Goal: Information Seeking & Learning: Learn about a topic

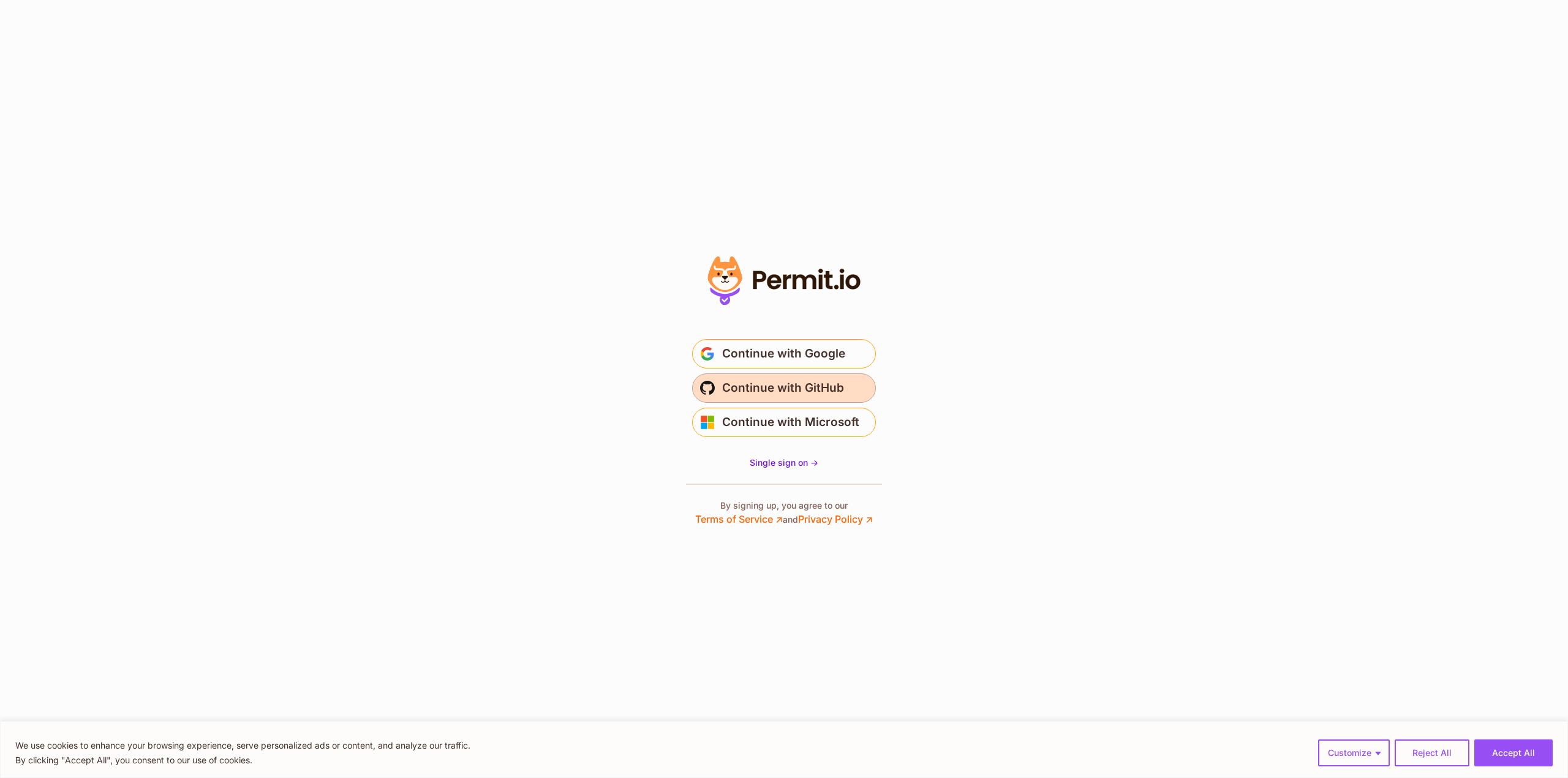
click at [736, 381] on span "Continue with GitHub" at bounding box center [783, 388] width 122 height 20
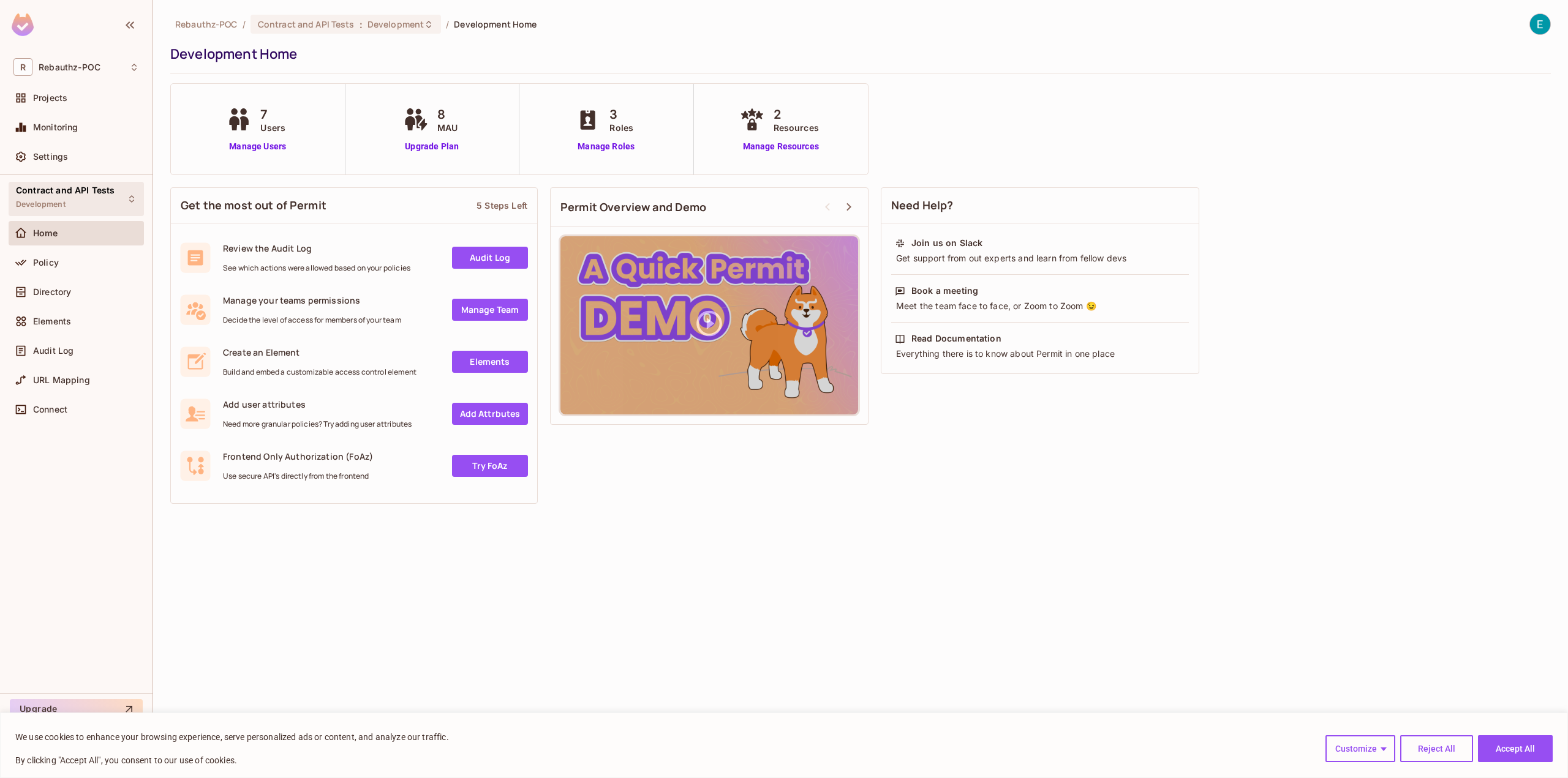
click at [94, 201] on div "Contract and API Tests Development" at bounding box center [65, 198] width 99 height 26
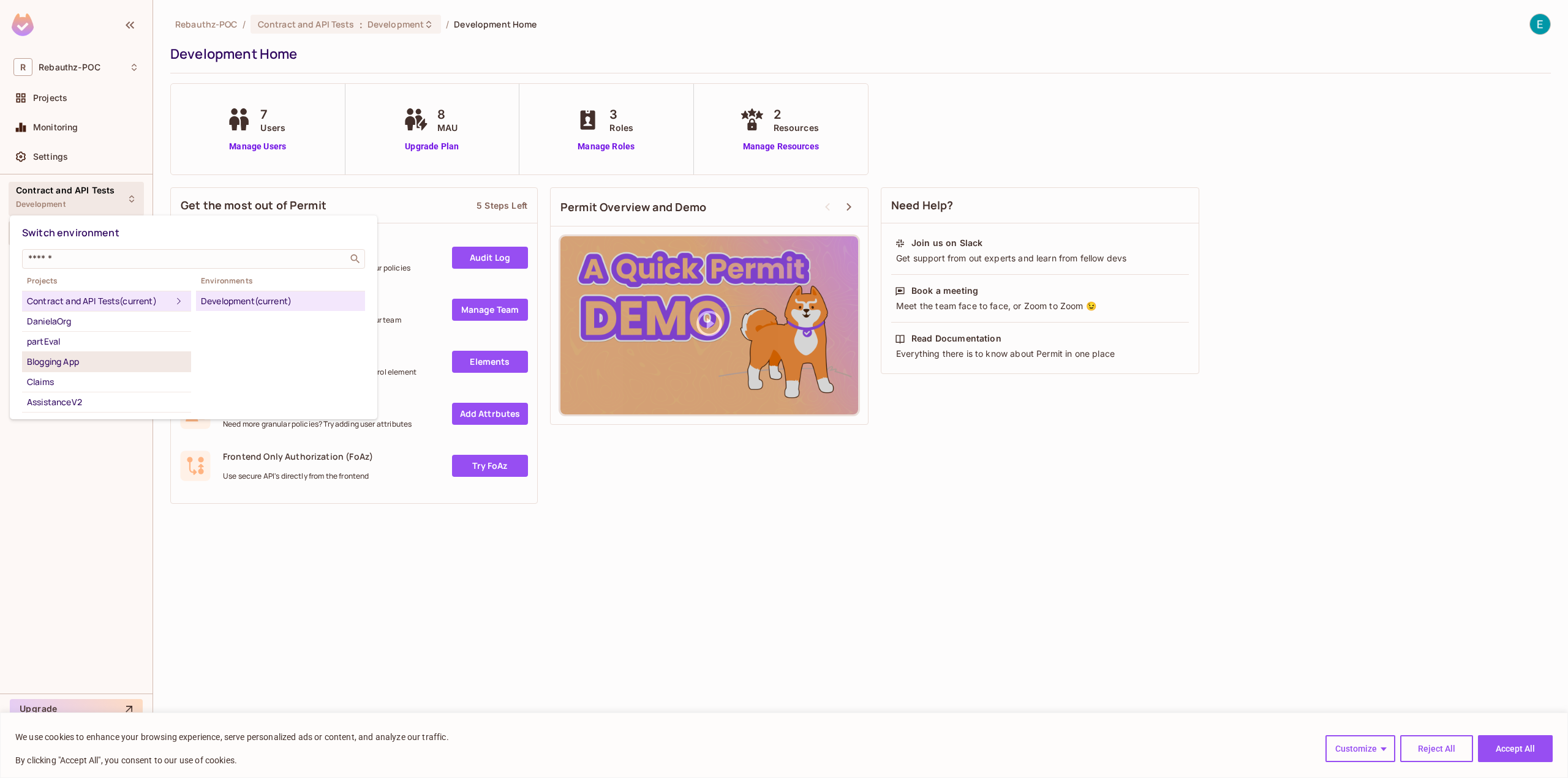
click at [81, 363] on div "Blogging App" at bounding box center [107, 361] width 159 height 15
click at [262, 325] on div "Blogging Workshop" at bounding box center [281, 321] width 159 height 15
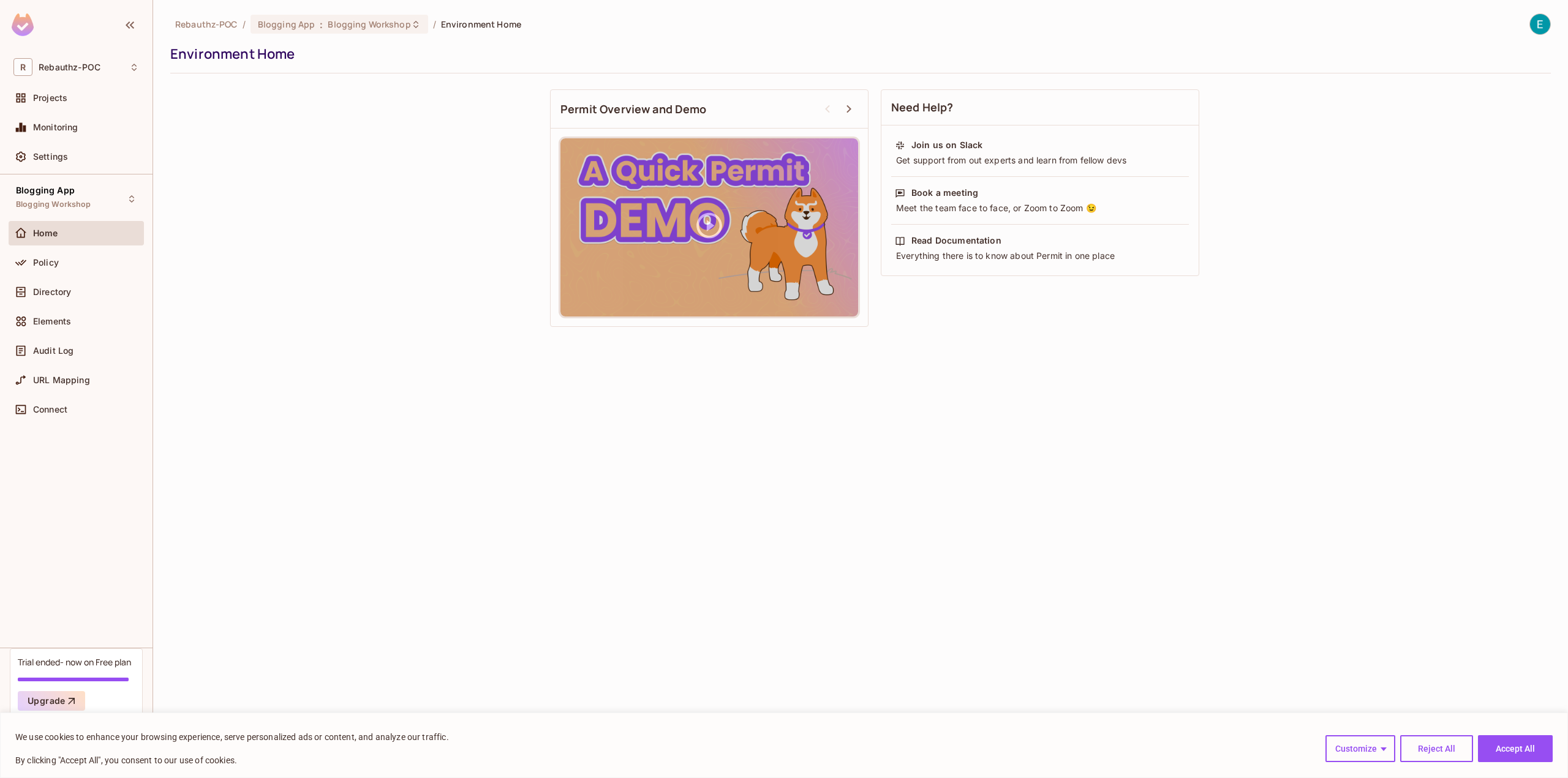
click at [51, 93] on span "Projects" at bounding box center [50, 98] width 34 height 9
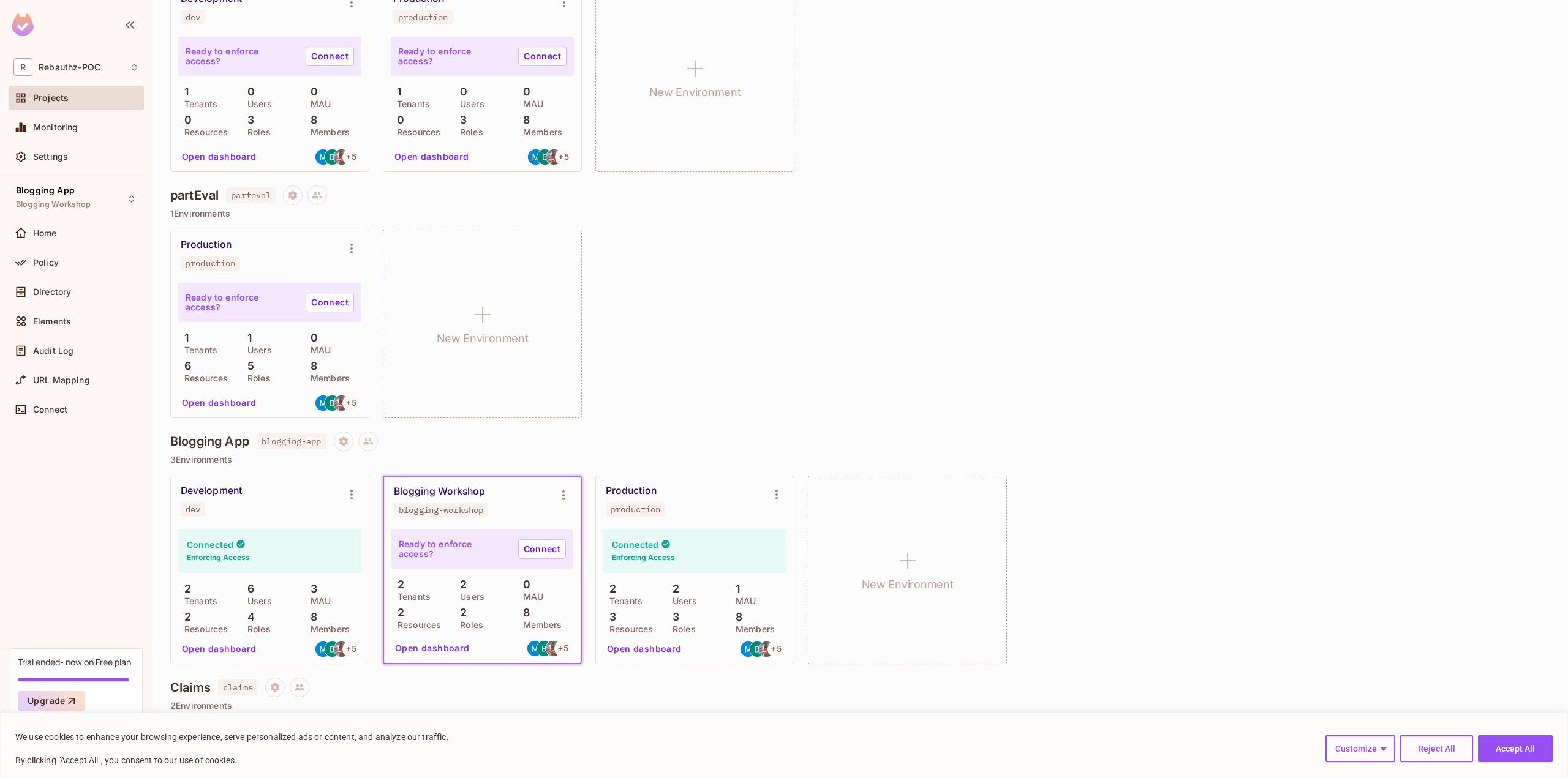
scroll to position [490, 0]
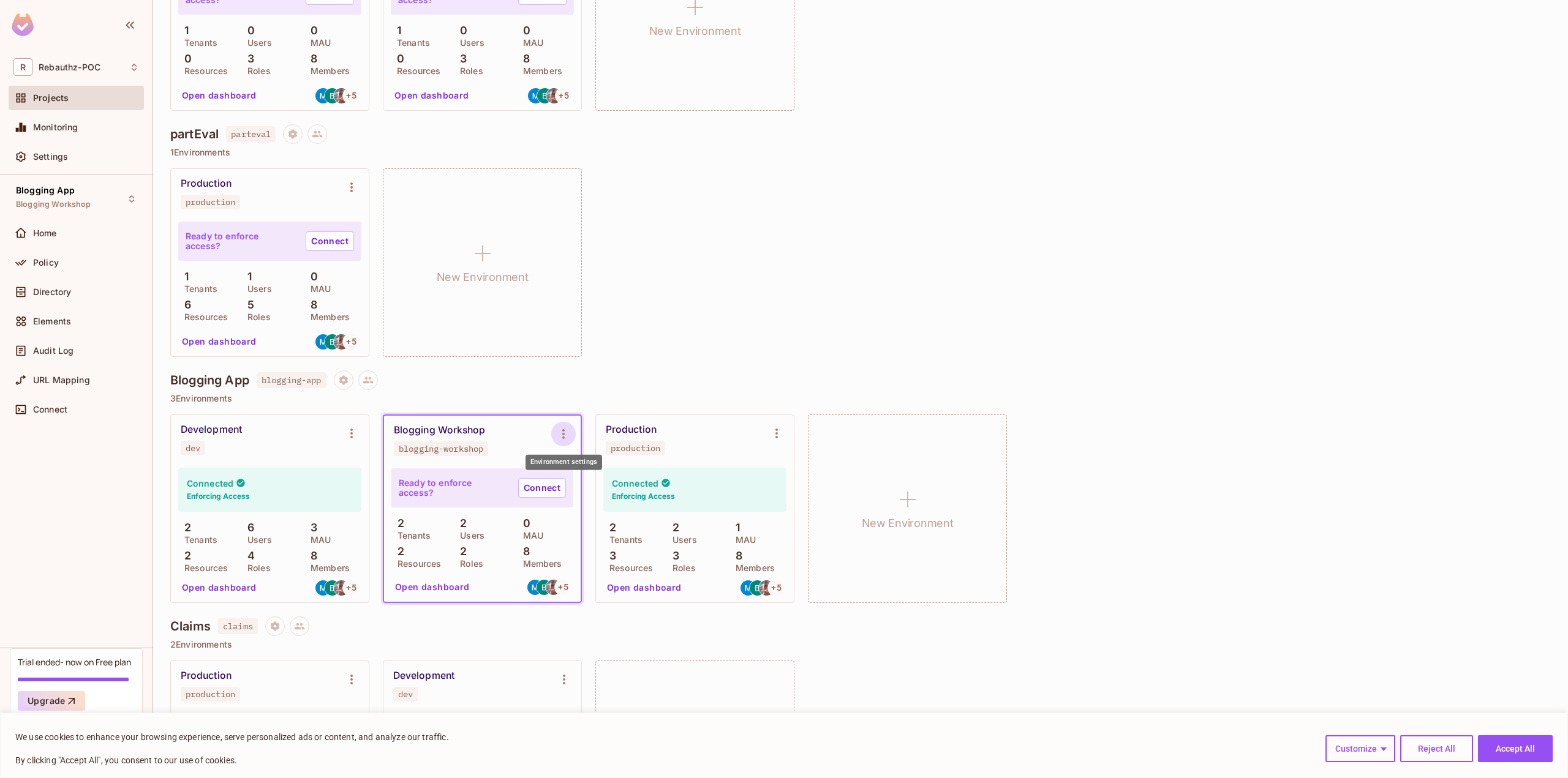
click at [559, 439] on icon "Environment settings" at bounding box center [563, 434] width 15 height 15
click at [604, 487] on div "Copy API Key" at bounding box center [626, 485] width 57 height 13
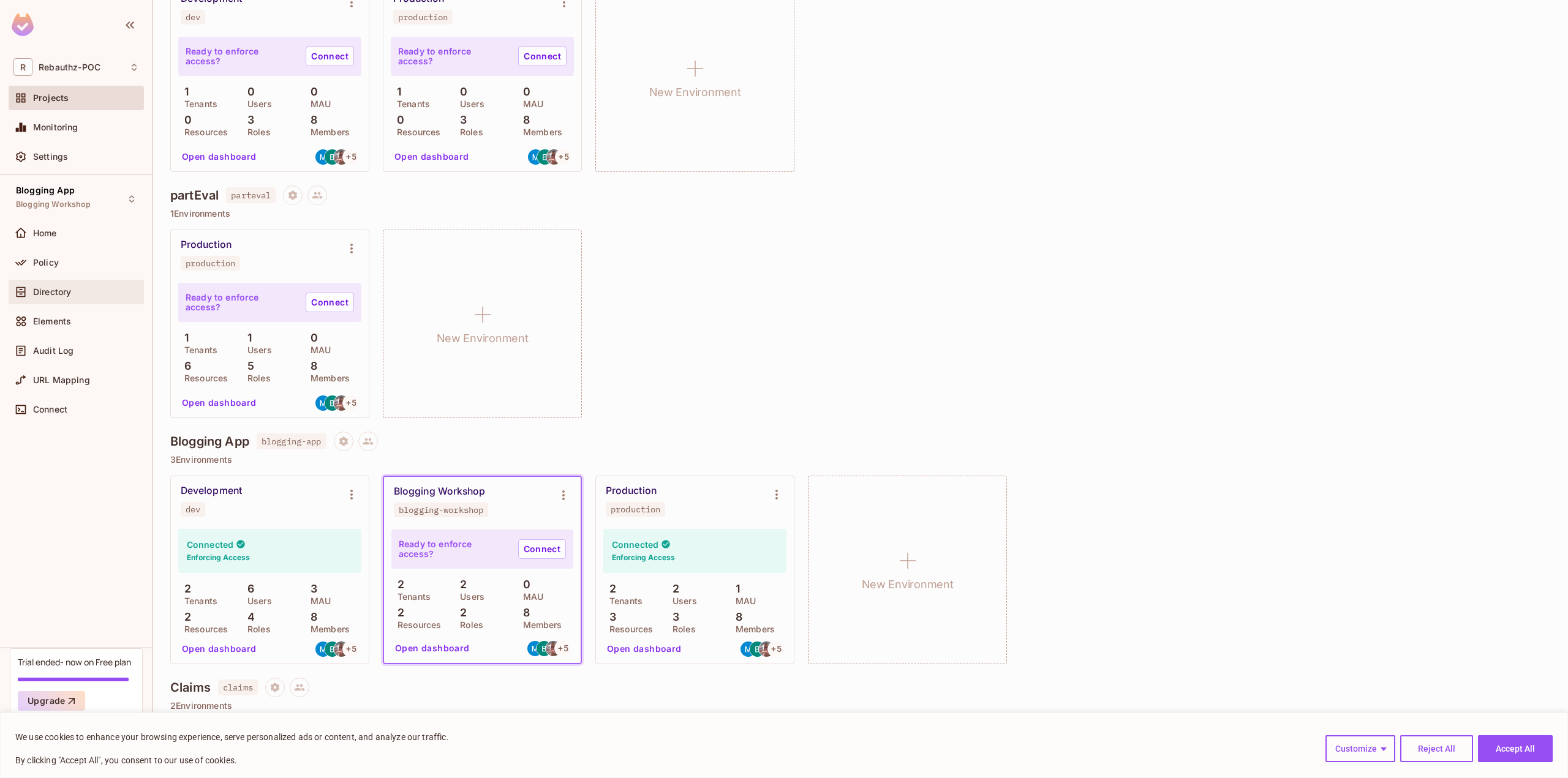
scroll to position [368, 0]
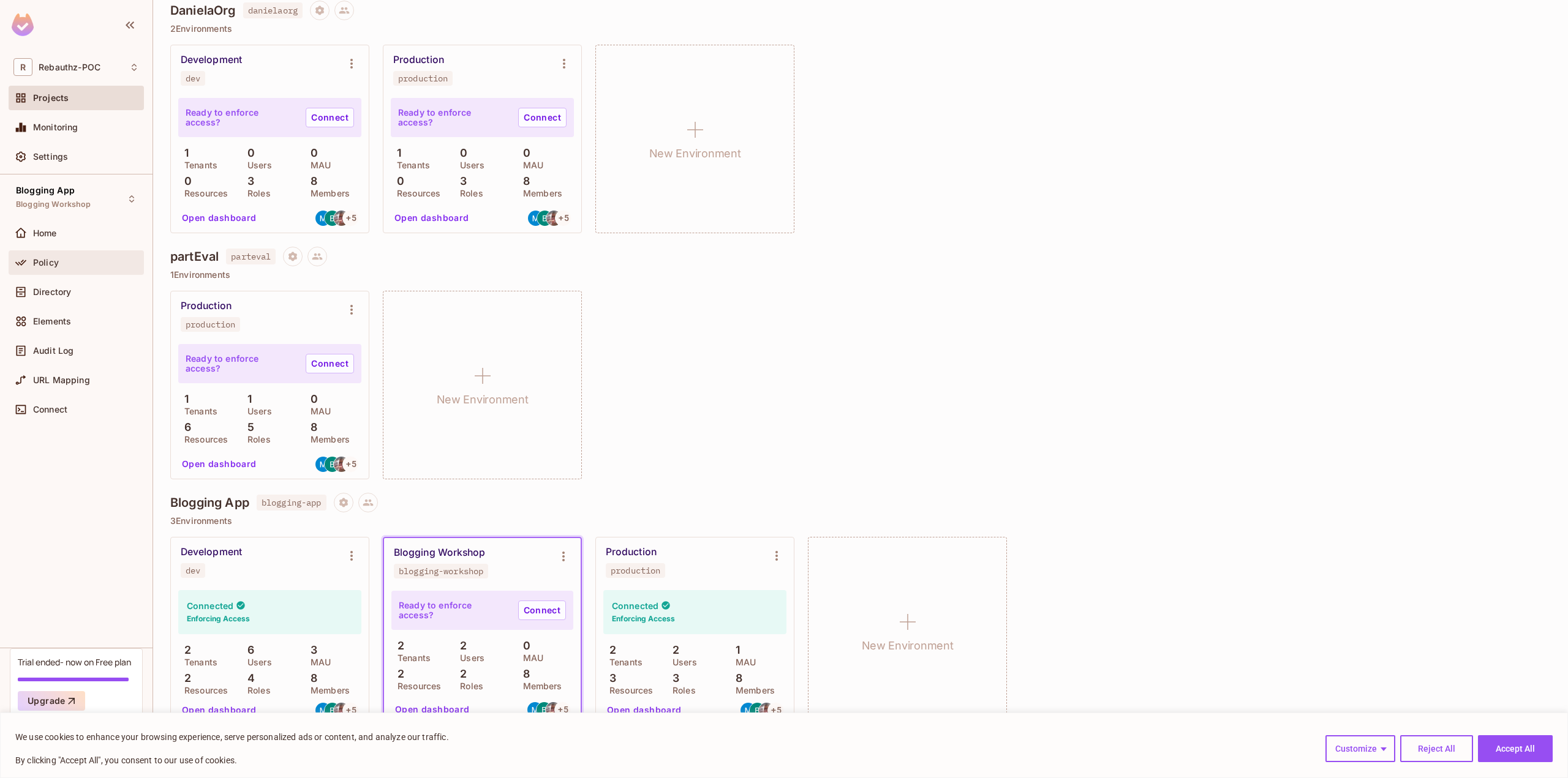
click at [69, 253] on div "Policy" at bounding box center [76, 262] width 135 height 24
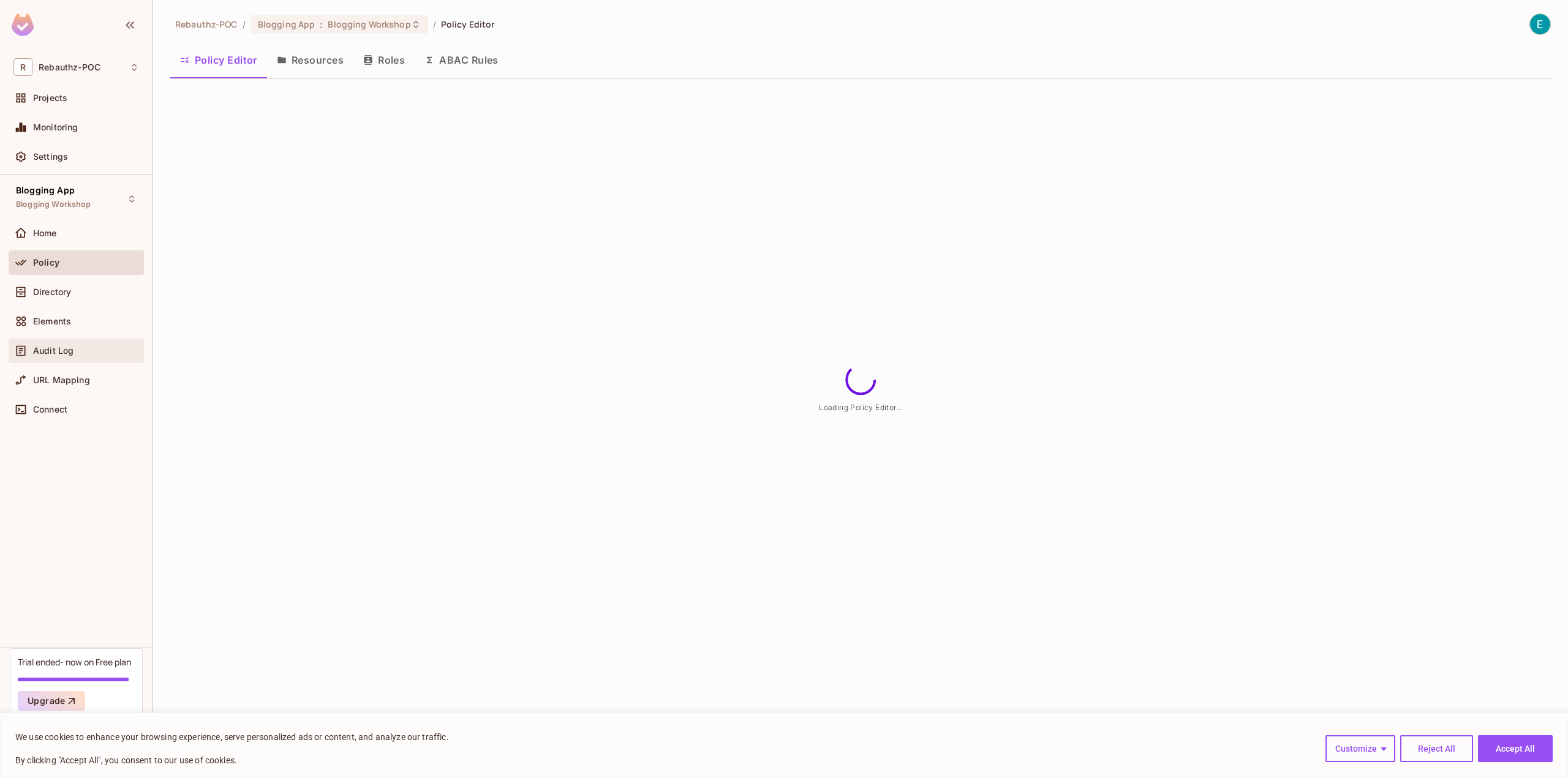
click at [65, 356] on div "Audit Log" at bounding box center [76, 350] width 125 height 15
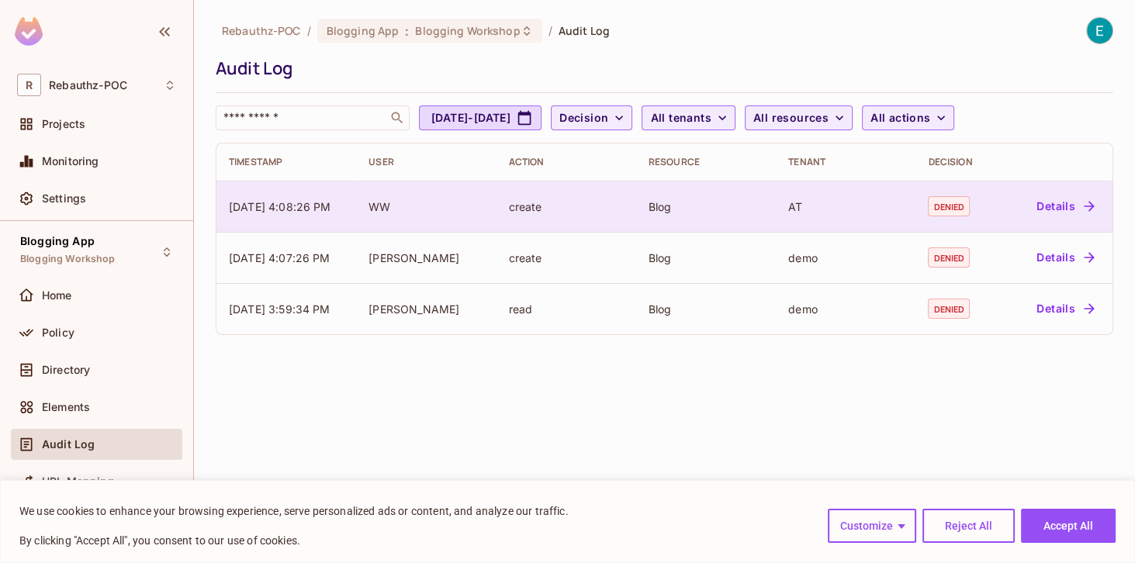
click at [530, 210] on div "create" at bounding box center [566, 206] width 115 height 15
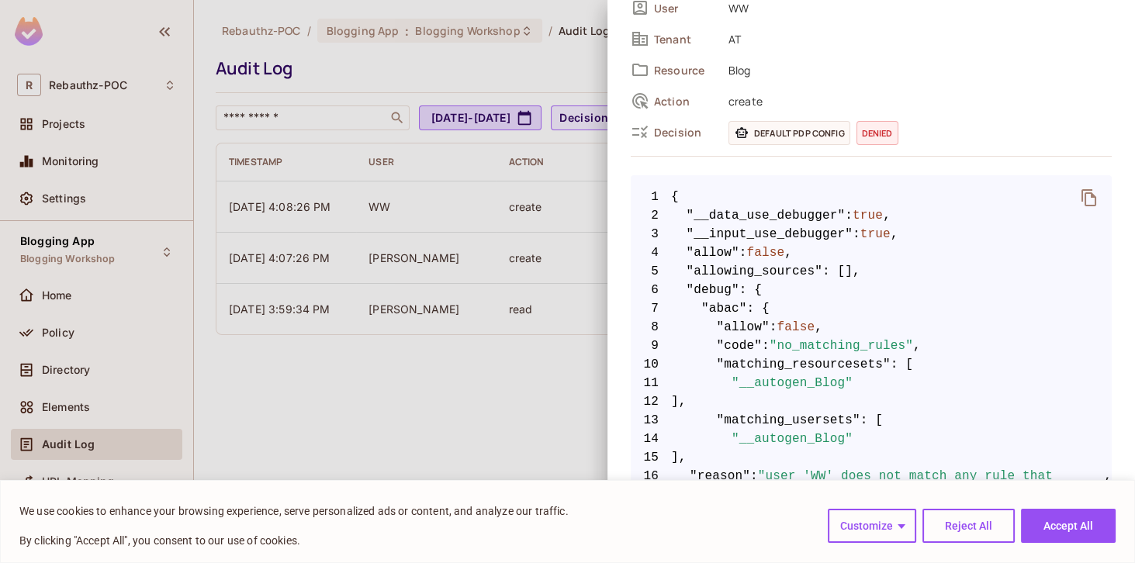
scroll to position [177, 0]
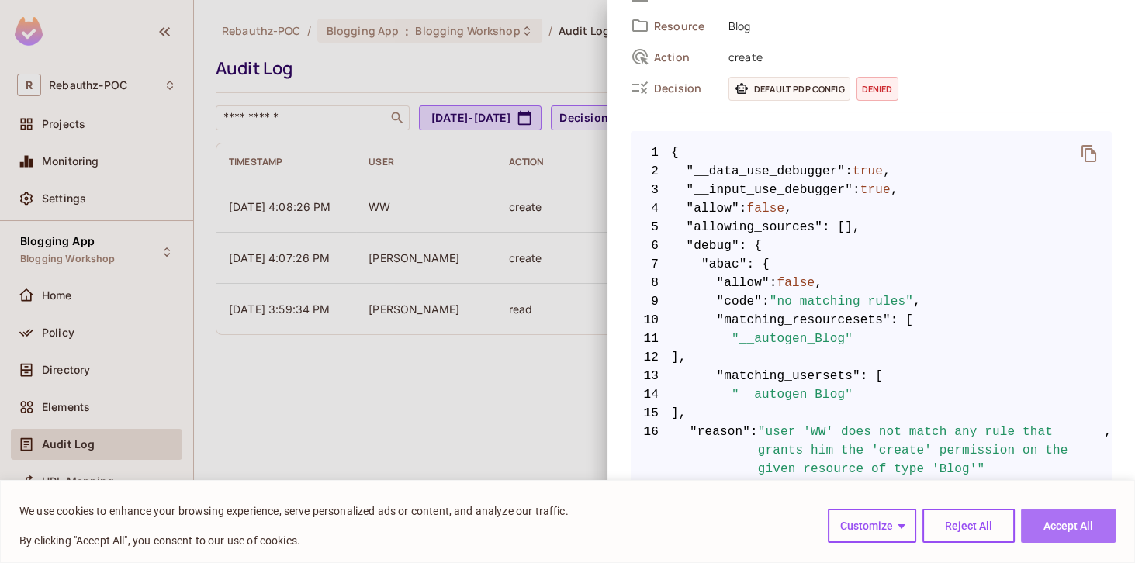
click at [1041, 523] on button "Accept All" at bounding box center [1068, 526] width 95 height 34
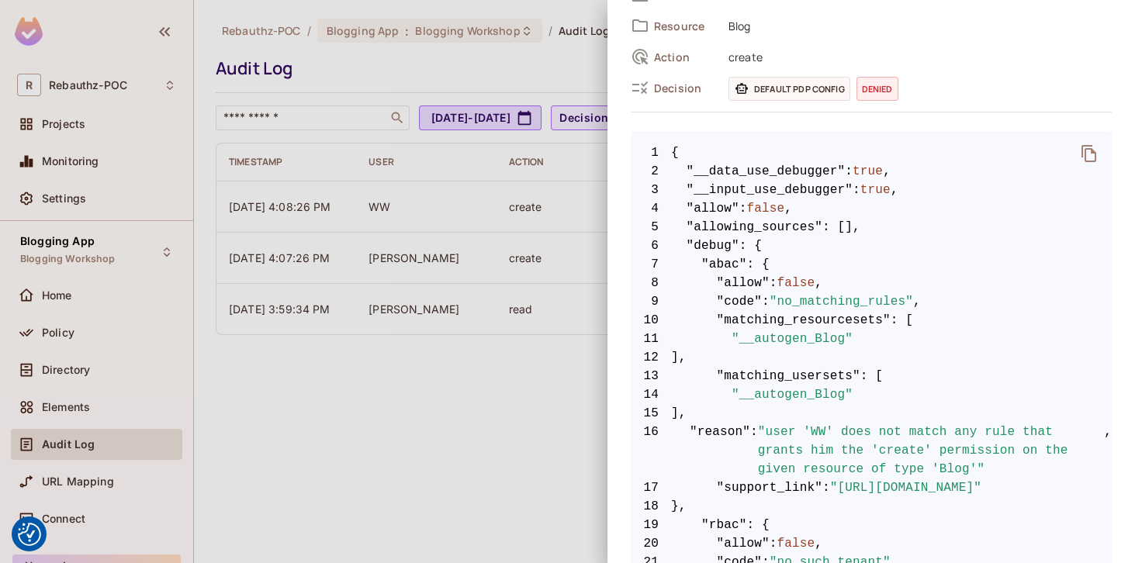
scroll to position [221, 0]
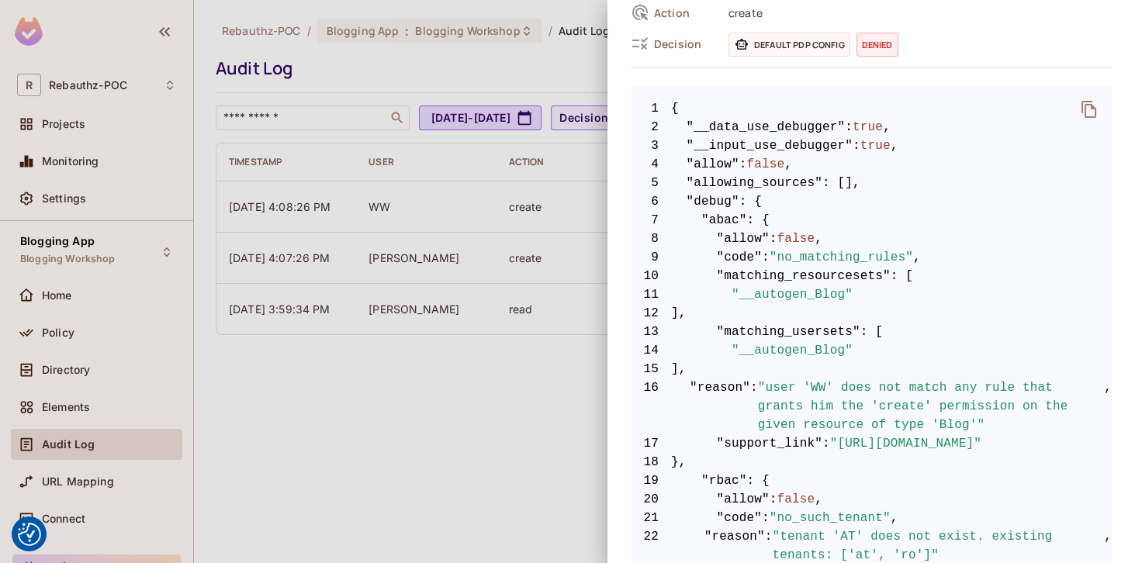
click at [408, 240] on div at bounding box center [567, 281] width 1135 height 563
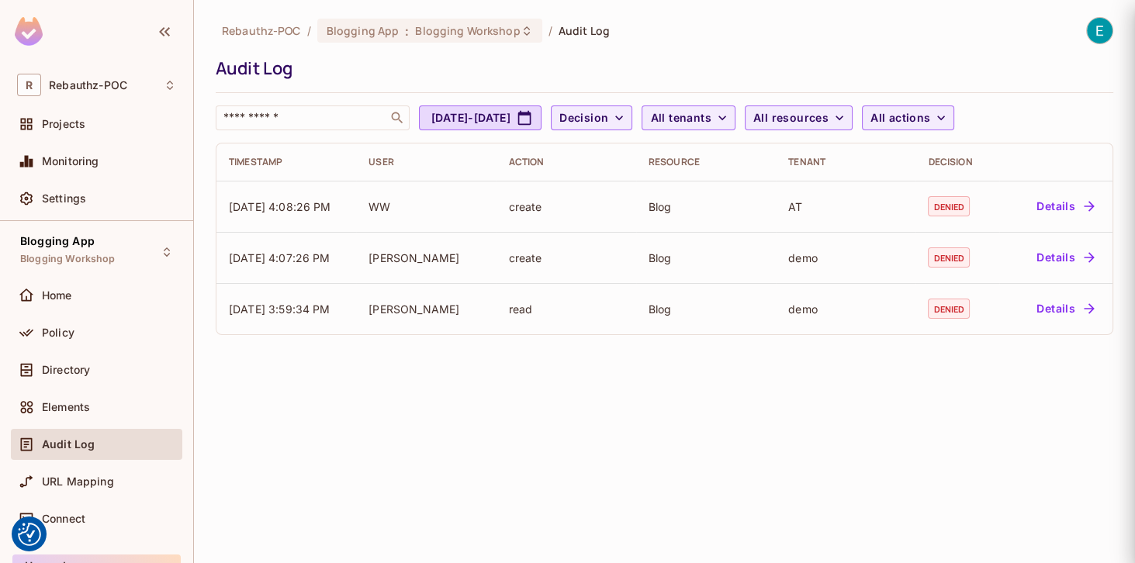
scroll to position [0, 0]
click at [69, 444] on span "Audit Log" at bounding box center [68, 444] width 53 height 12
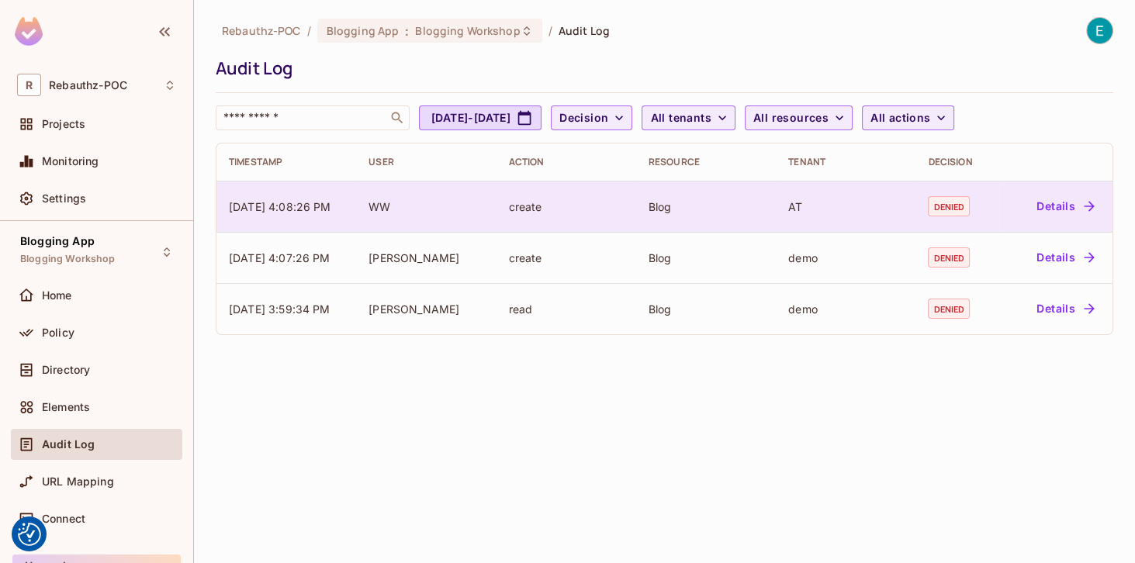
click at [638, 206] on td "Blog" at bounding box center [706, 206] width 140 height 51
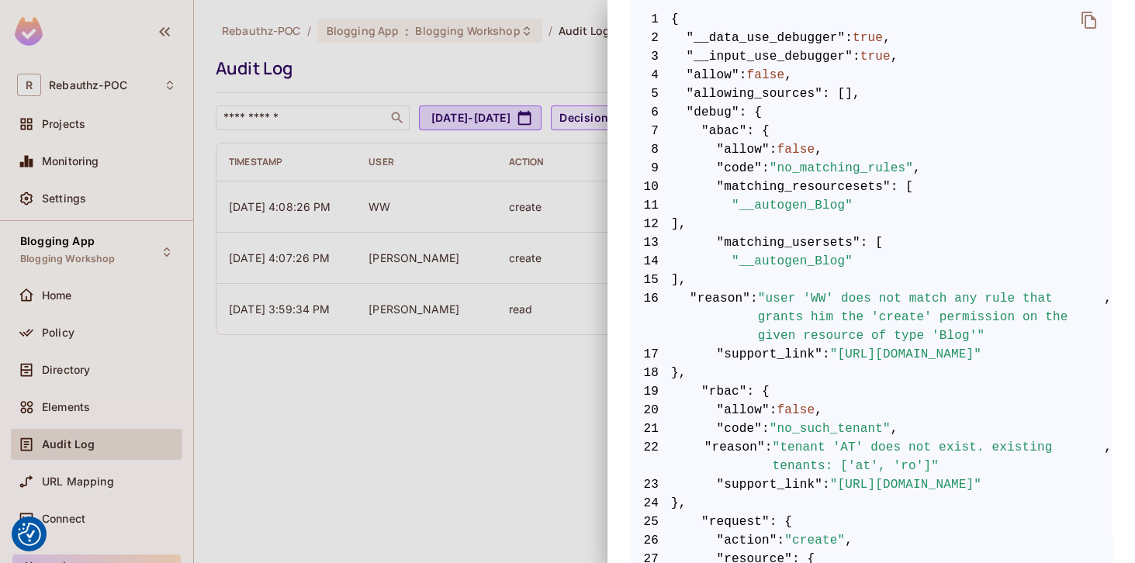
scroll to position [355, 0]
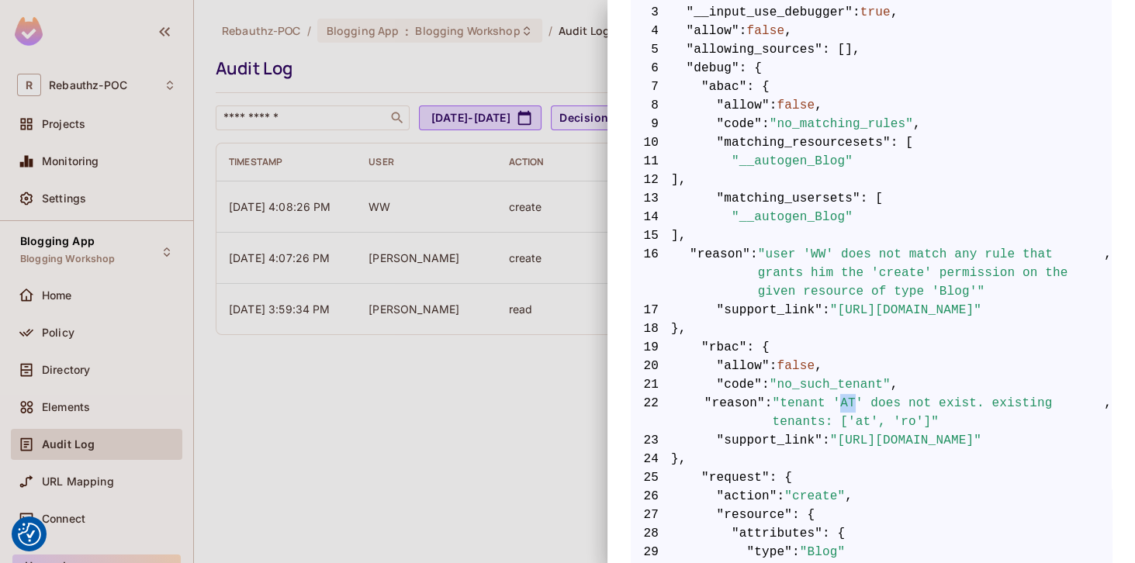
drag, startPoint x: 833, startPoint y: 403, endPoint x: 844, endPoint y: 403, distance: 10.9
click at [844, 403] on span ""tenant 'AT' does not exist. existing tenants: ['at', 'ro']"" at bounding box center [939, 412] width 332 height 37
drag, startPoint x: 788, startPoint y: 420, endPoint x: 798, endPoint y: 420, distance: 10.1
click at [798, 420] on span ""tenant 'AT' does not exist. existing tenants: ['at', 'ro']"" at bounding box center [939, 412] width 332 height 37
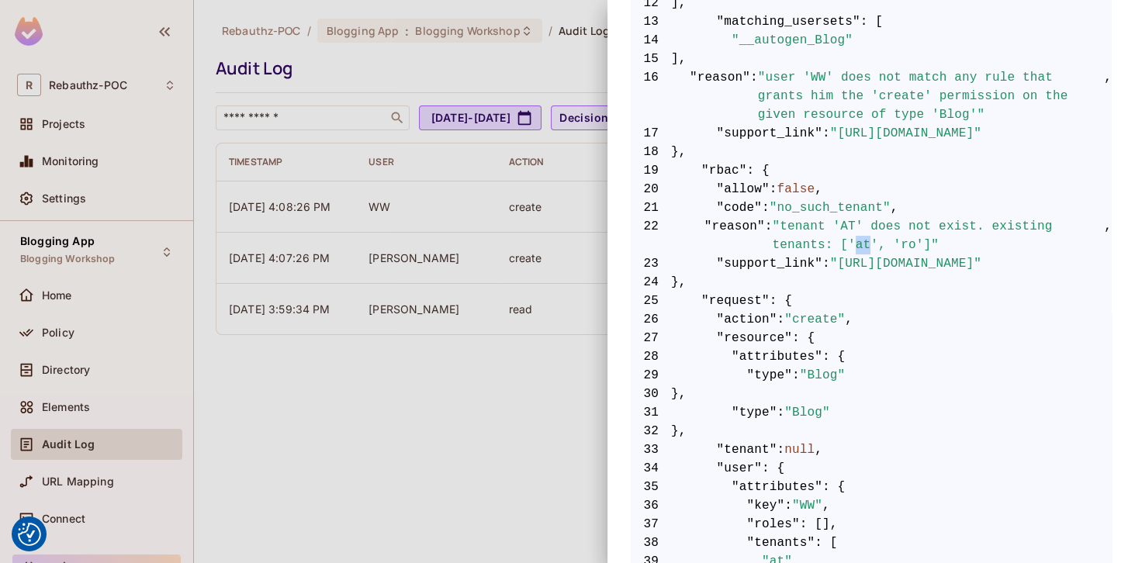
scroll to position [576, 0]
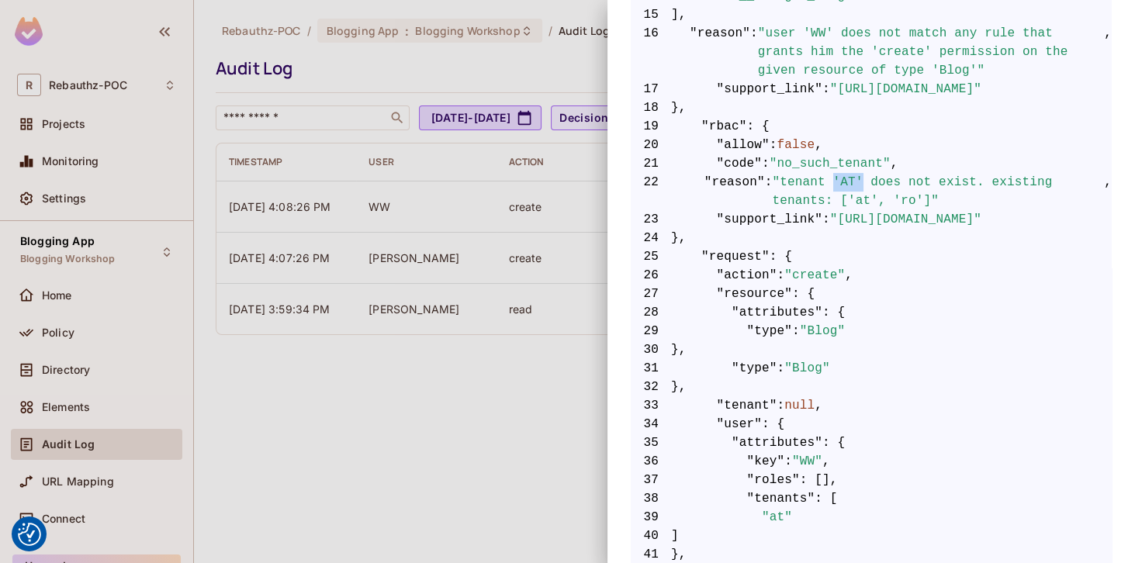
drag, startPoint x: 829, startPoint y: 179, endPoint x: 850, endPoint y: 177, distance: 21.9
click at [850, 177] on span ""tenant 'AT' does not exist. existing tenants: ['at', 'ro']"" at bounding box center [939, 191] width 332 height 37
drag, startPoint x: 780, startPoint y: 198, endPoint x: 842, endPoint y: 196, distance: 62.1
click at [842, 196] on span ""tenant 'AT' does not exist. existing tenants: ['at', 'ro']"" at bounding box center [939, 191] width 332 height 37
click at [525, 101] on div at bounding box center [567, 281] width 1135 height 563
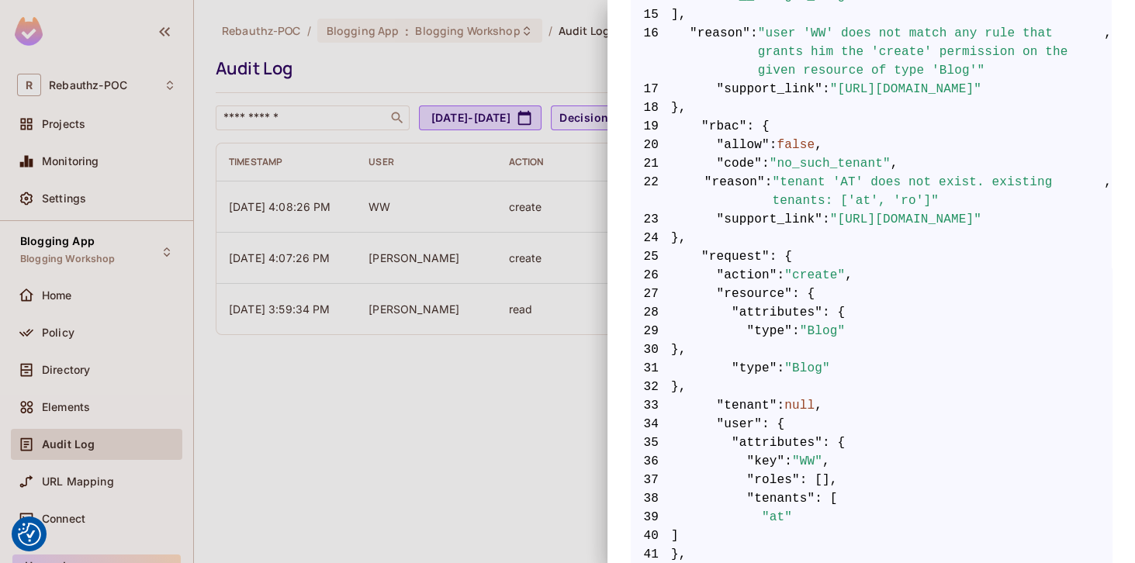
scroll to position [0, 0]
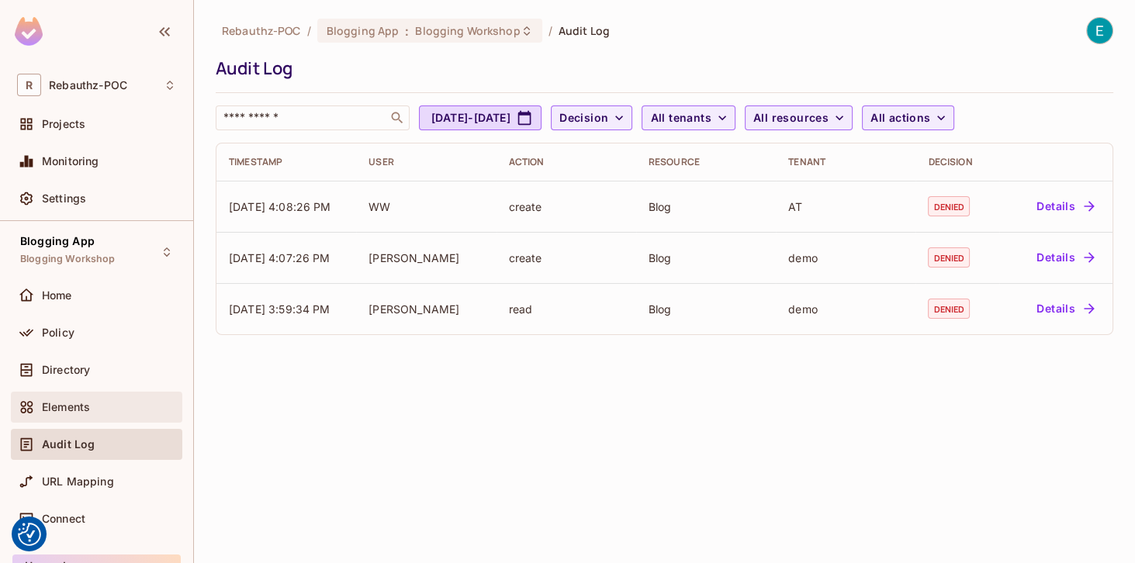
click at [86, 407] on span "Elements" at bounding box center [66, 407] width 48 height 12
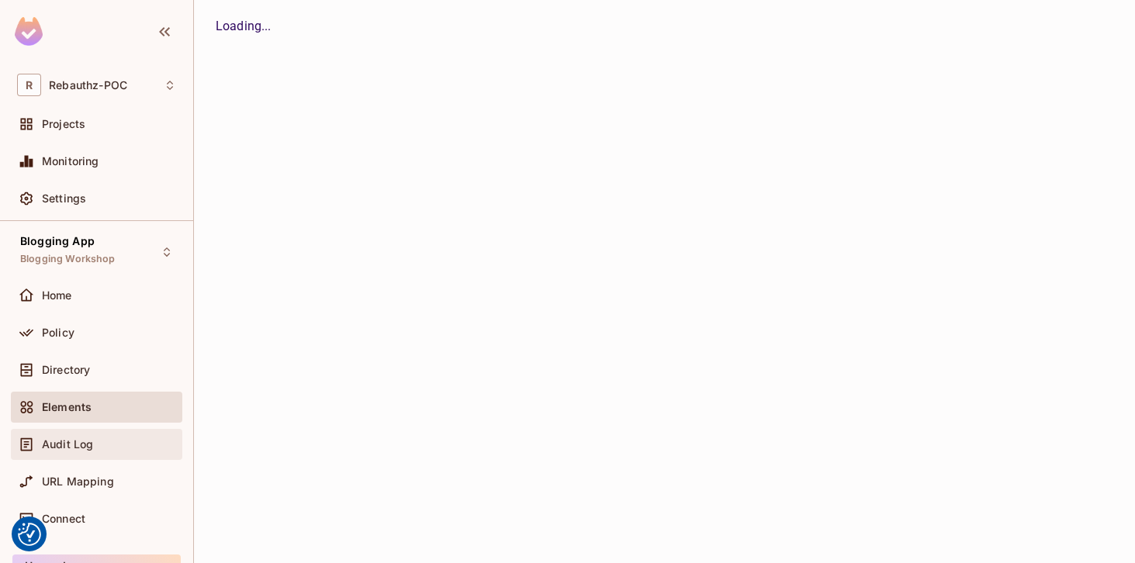
click at [84, 441] on span "Audit Log" at bounding box center [67, 444] width 51 height 12
